Goal: Task Accomplishment & Management: Use online tool/utility

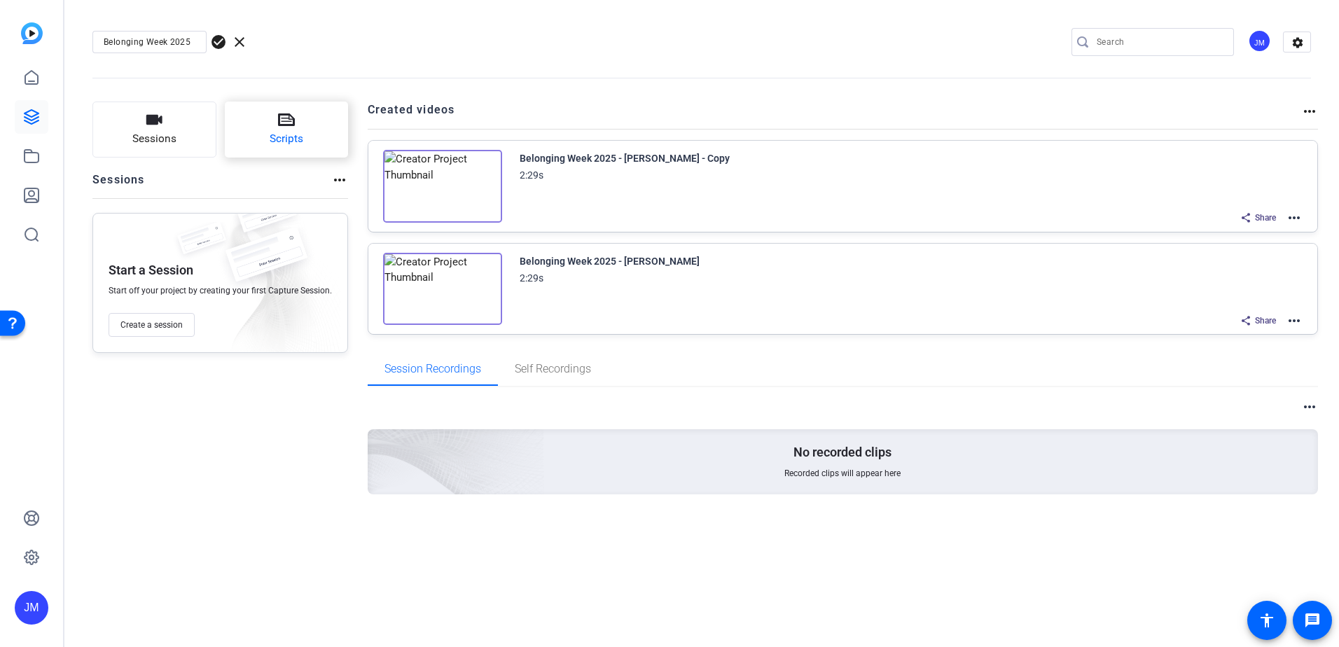
click at [272, 138] on span "Scripts" at bounding box center [287, 139] width 34 height 16
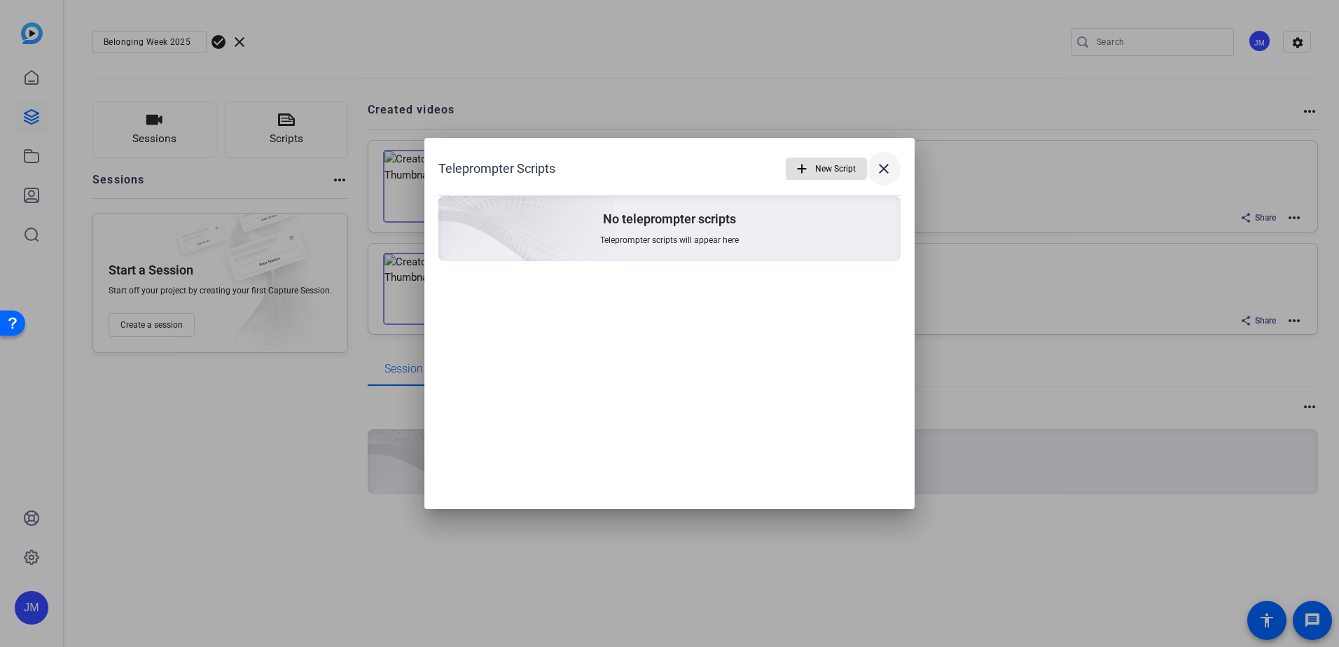
click at [886, 168] on mat-icon "close" at bounding box center [883, 168] width 17 height 17
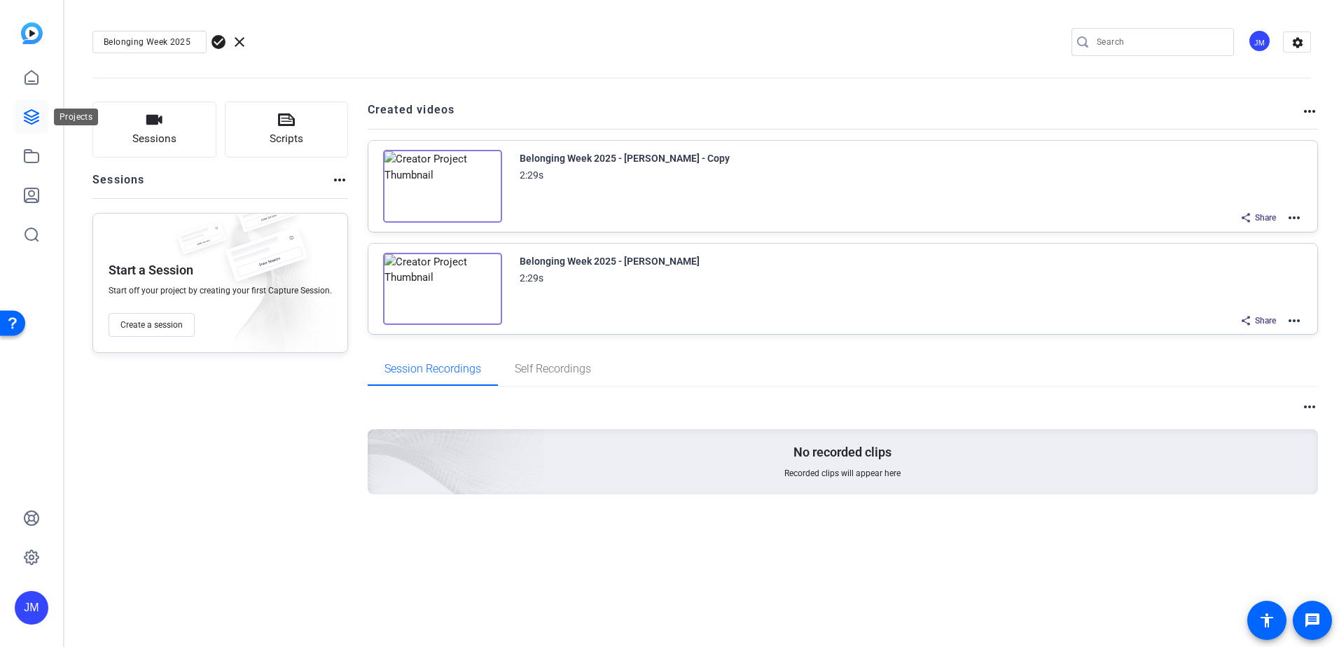
click at [38, 118] on icon at bounding box center [31, 117] width 17 height 17
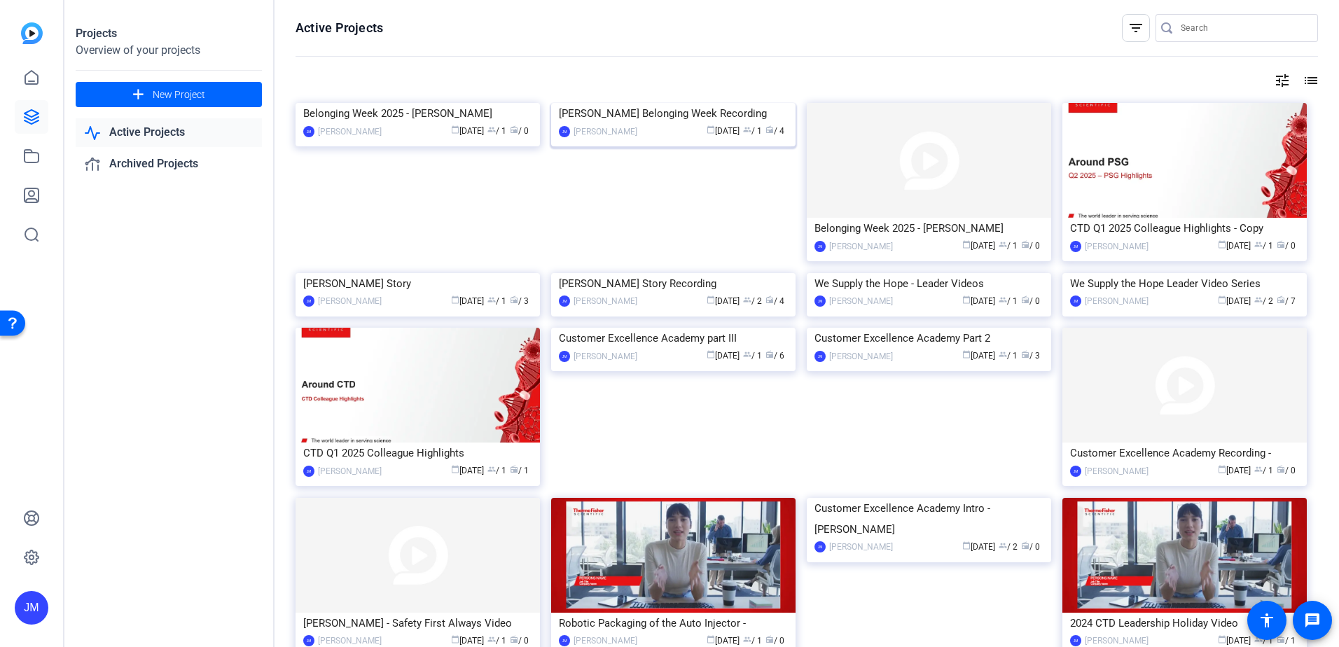
click at [637, 124] on div "[PERSON_NAME] Belonging Week Recording" at bounding box center [673, 113] width 229 height 21
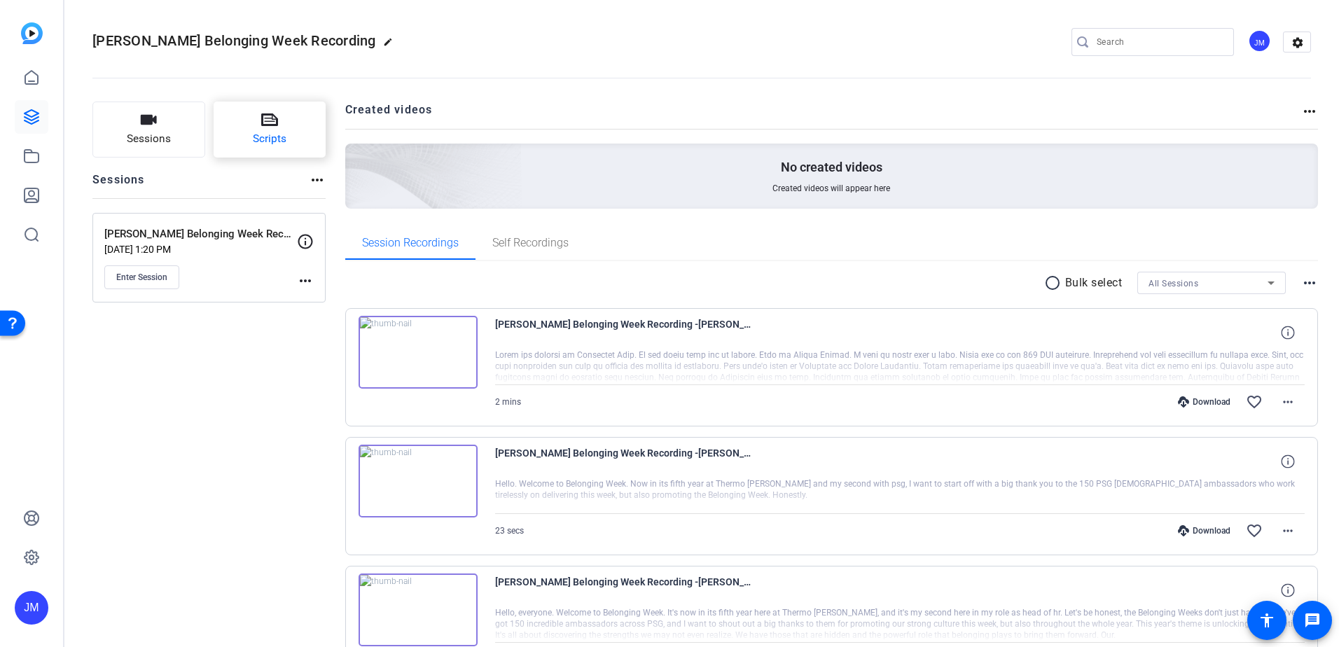
click at [278, 134] on span "Scripts" at bounding box center [270, 139] width 34 height 16
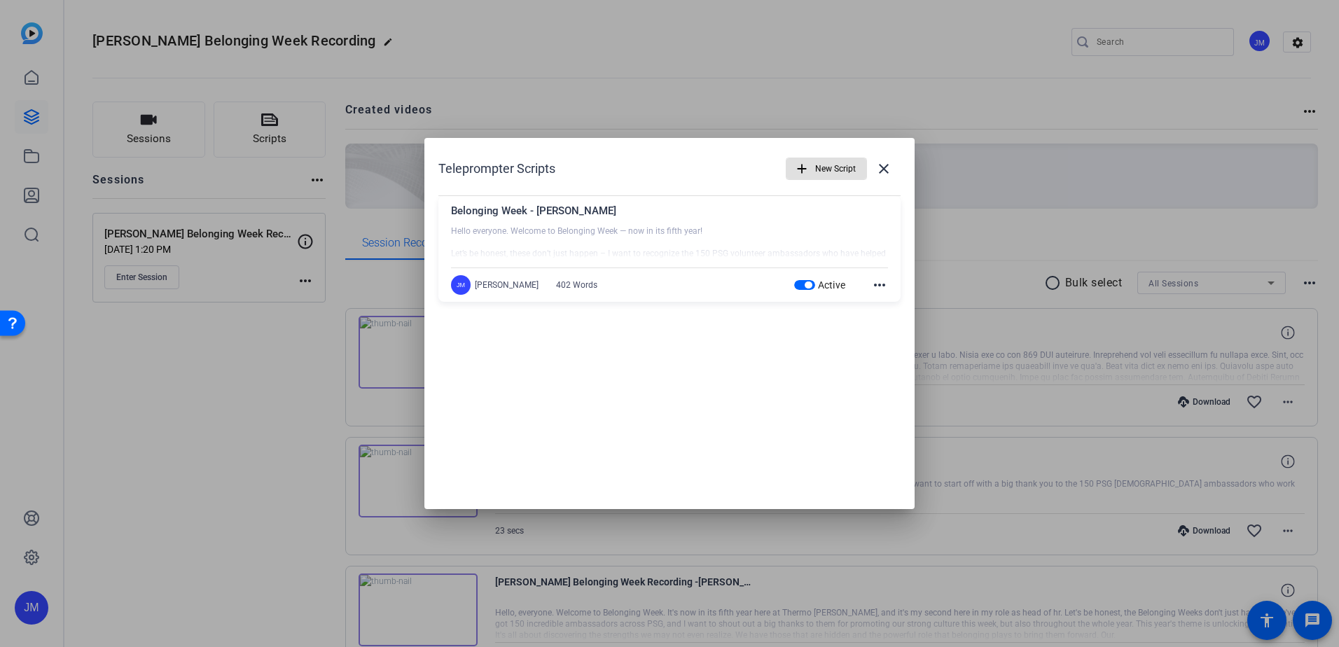
click at [879, 283] on mat-icon "more_horiz" at bounding box center [879, 285] width 17 height 17
click at [888, 298] on span "Edit" at bounding box center [910, 306] width 56 height 17
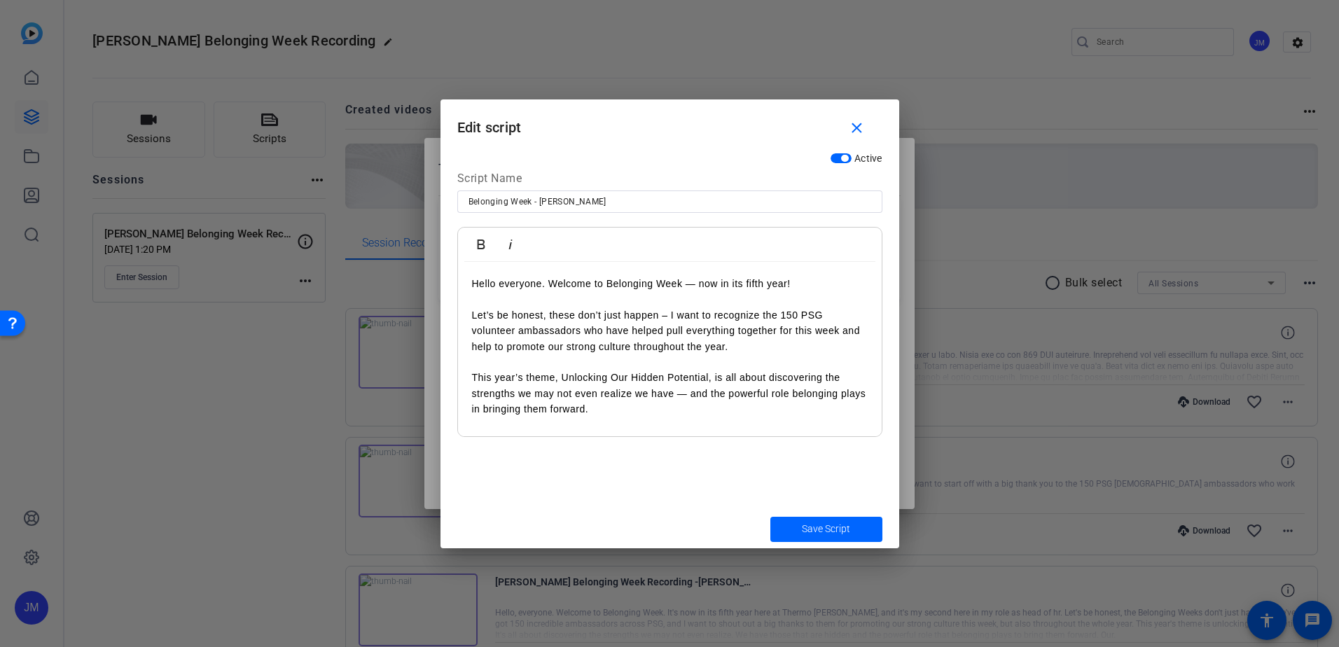
click at [642, 359] on p at bounding box center [670, 361] width 396 height 15
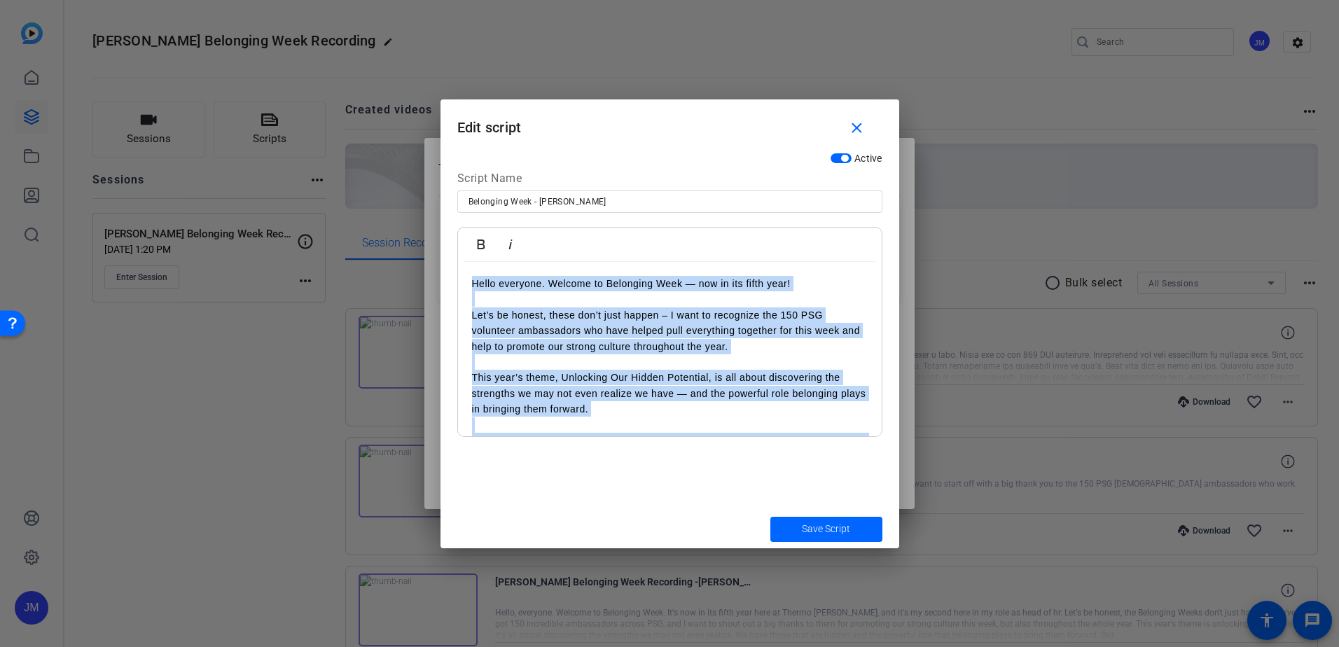
copy div "Lorem ipsumdol. Sitamet co Adipiscin Elit — sed do eiu tempo inci! Utl’e do mag…"
click at [855, 132] on mat-icon "close" at bounding box center [857, 129] width 18 height 18
